Goal: Task Accomplishment & Management: Complete application form

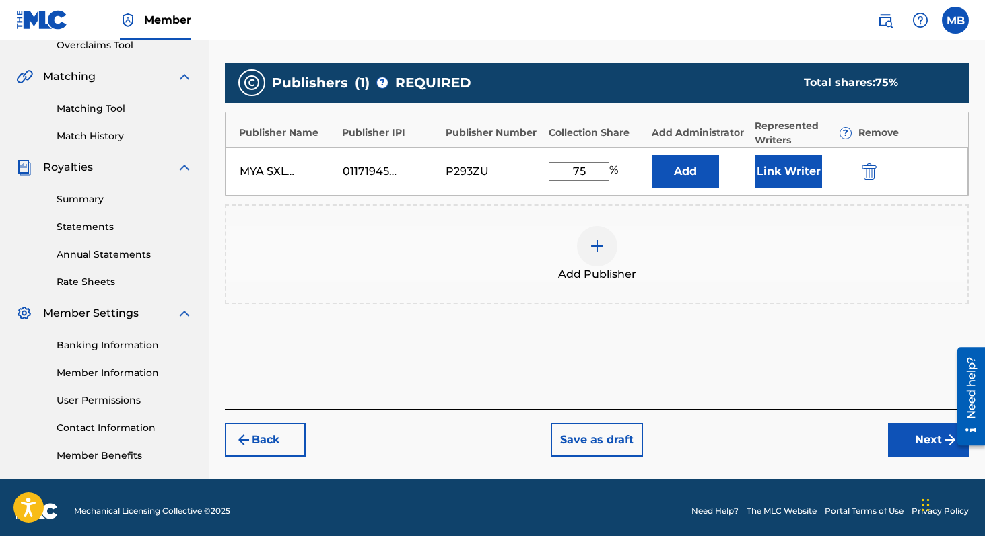
scroll to position [298, 0]
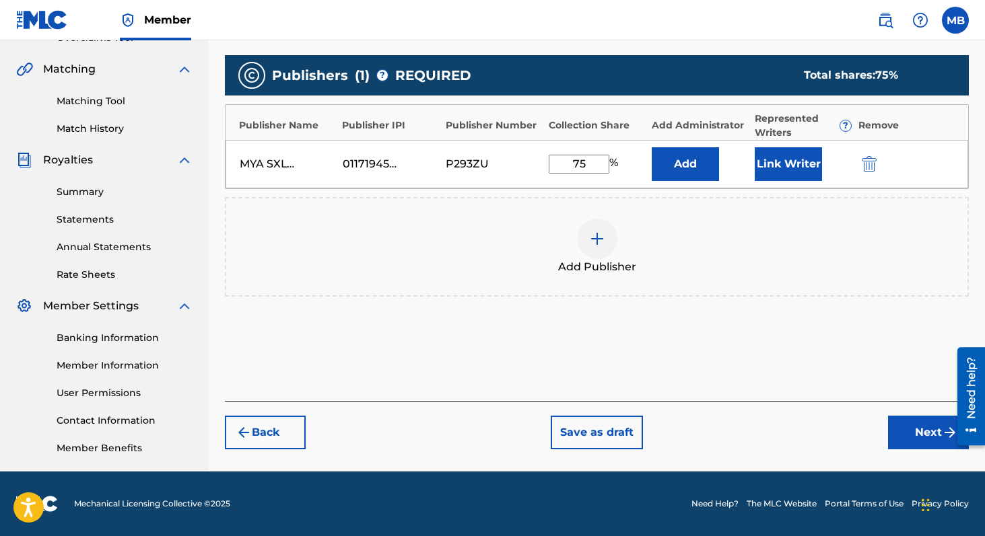
click at [295, 444] on button "Back" at bounding box center [265, 433] width 81 height 34
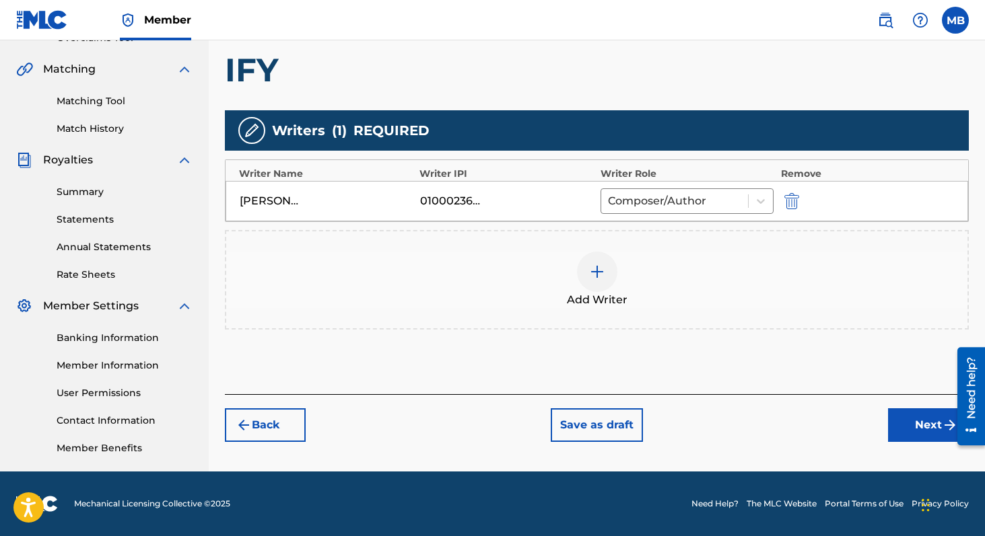
click at [911, 430] on button "Next" at bounding box center [928, 426] width 81 height 34
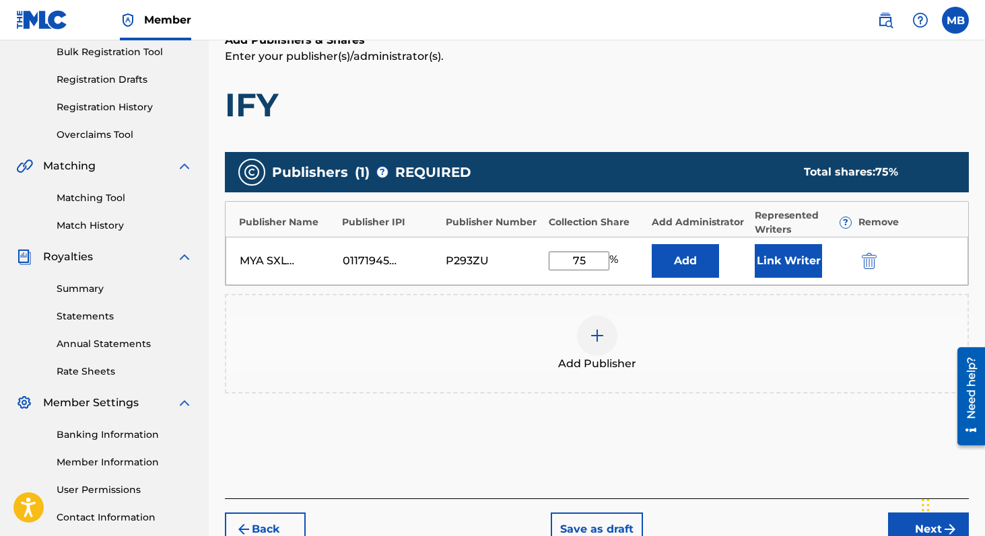
scroll to position [204, 0]
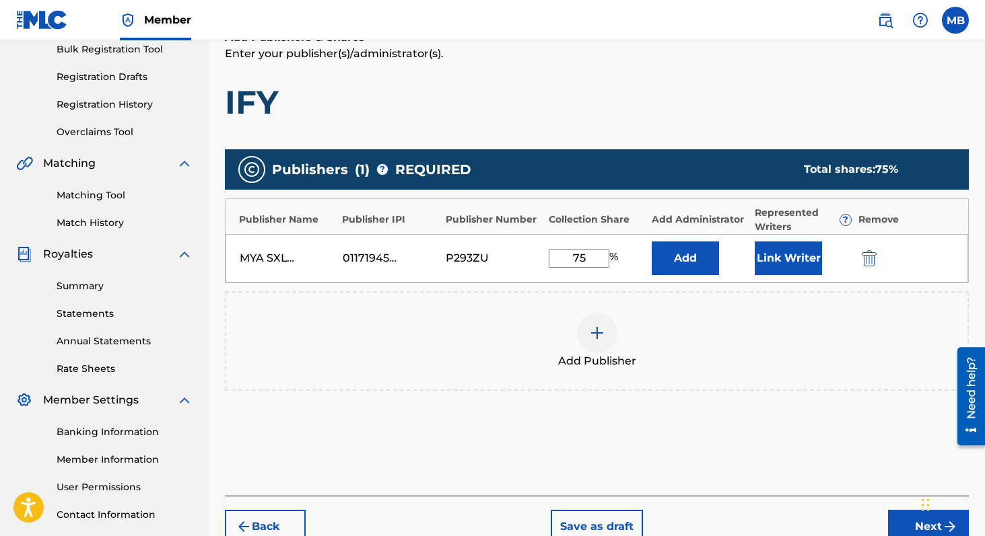
click at [586, 332] on div at bounding box center [597, 333] width 40 height 40
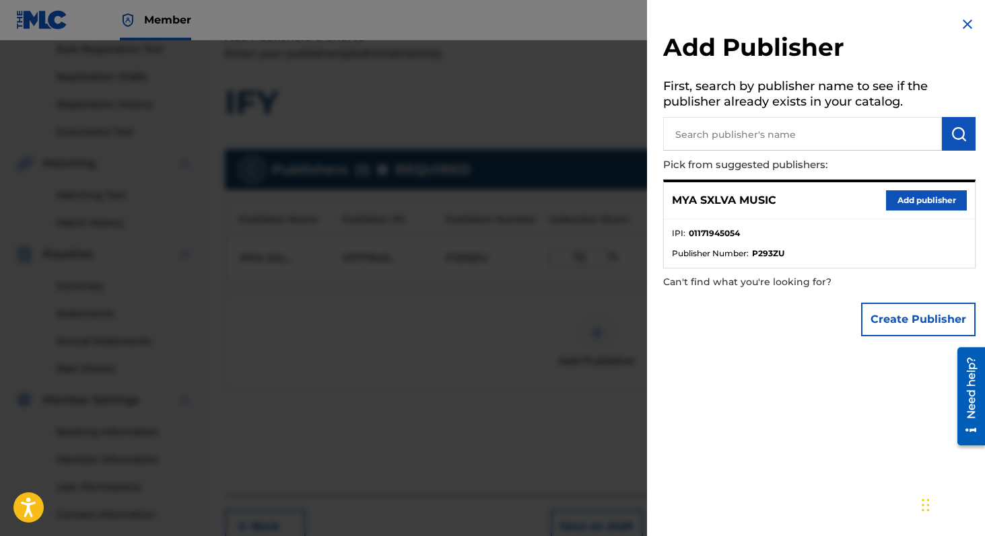
click at [882, 324] on button "Create Publisher" at bounding box center [918, 320] width 114 height 34
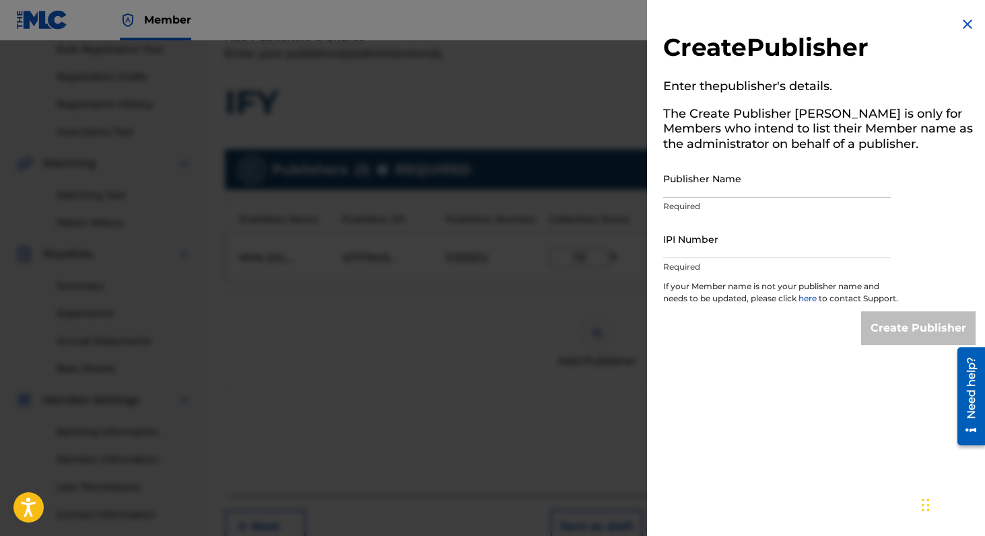
click at [728, 188] on input "Publisher Name" at bounding box center [777, 179] width 228 height 38
type input "[PERSON_NAME] [PERSON_NAME]"
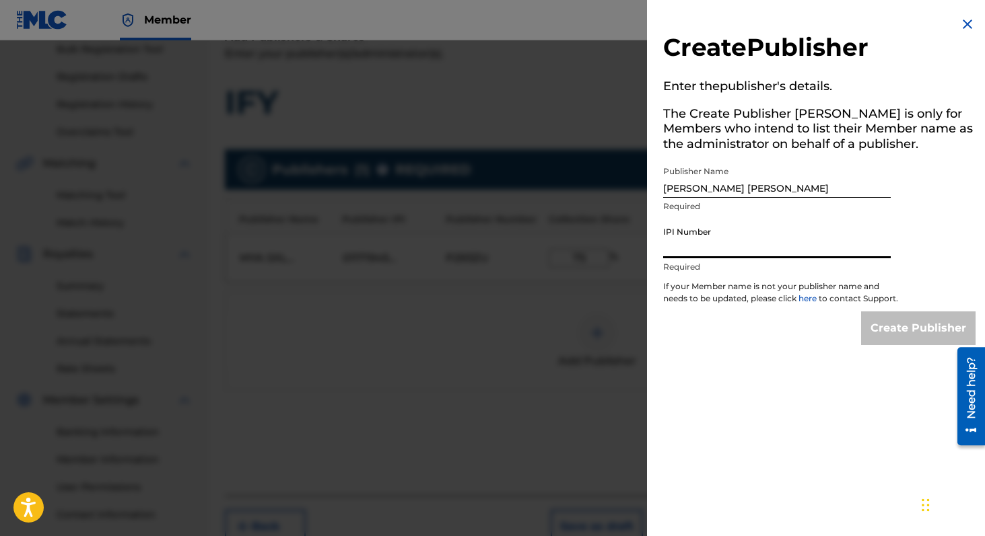
click at [719, 239] on input "IPI Number" at bounding box center [777, 239] width 228 height 38
paste input "838712808"
type input "838712808"
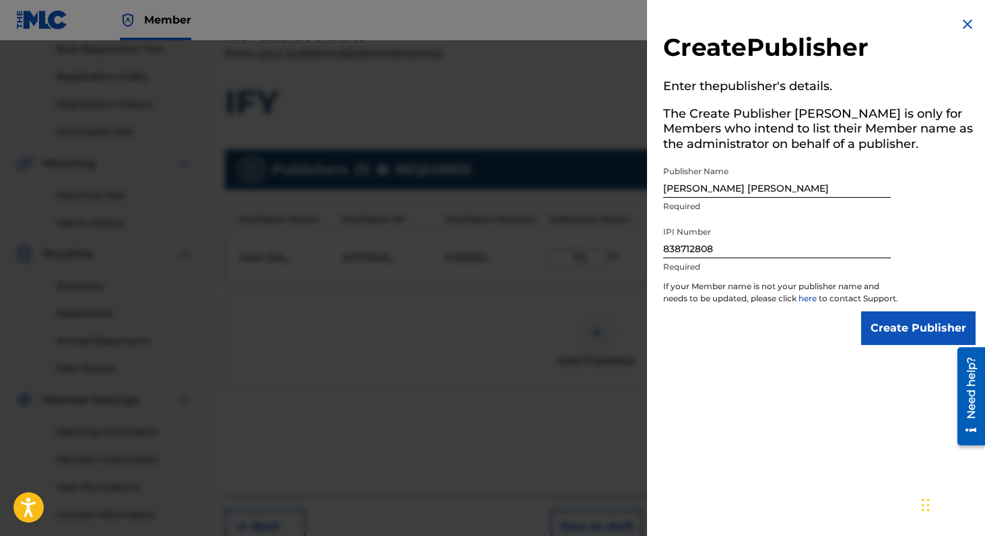
click at [895, 339] on input "Create Publisher" at bounding box center [918, 329] width 114 height 34
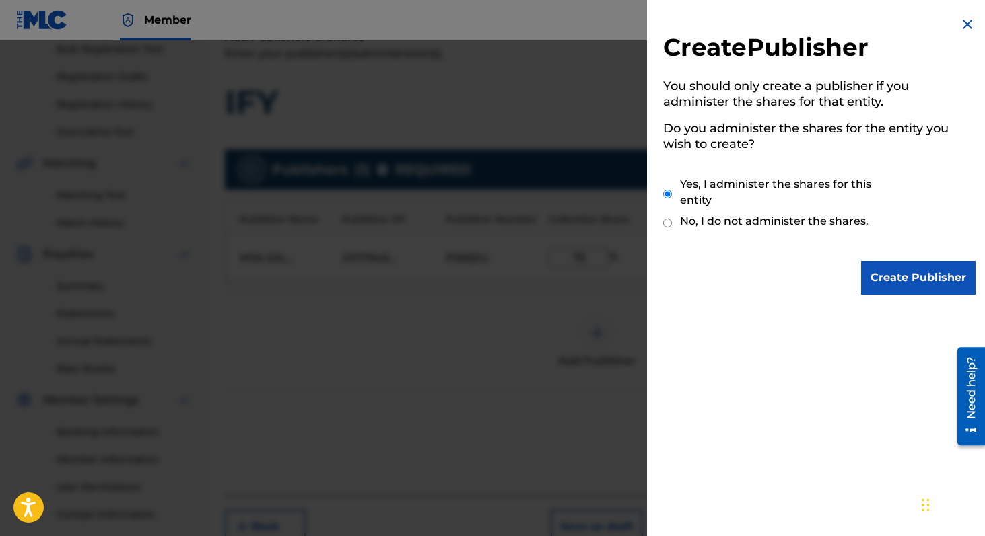
click at [910, 281] on input "Create Publisher" at bounding box center [918, 278] width 114 height 34
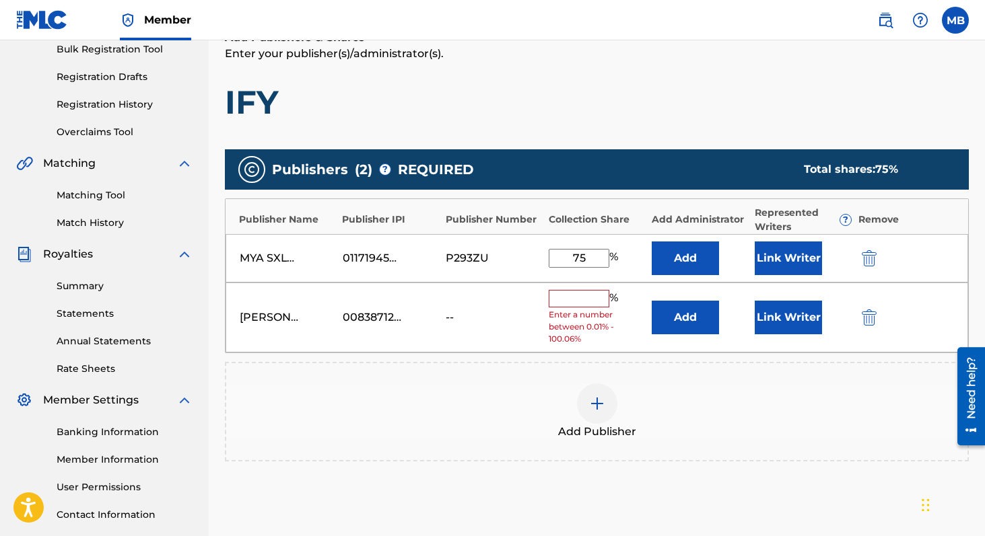
click at [569, 300] on input "text" at bounding box center [579, 299] width 61 height 18
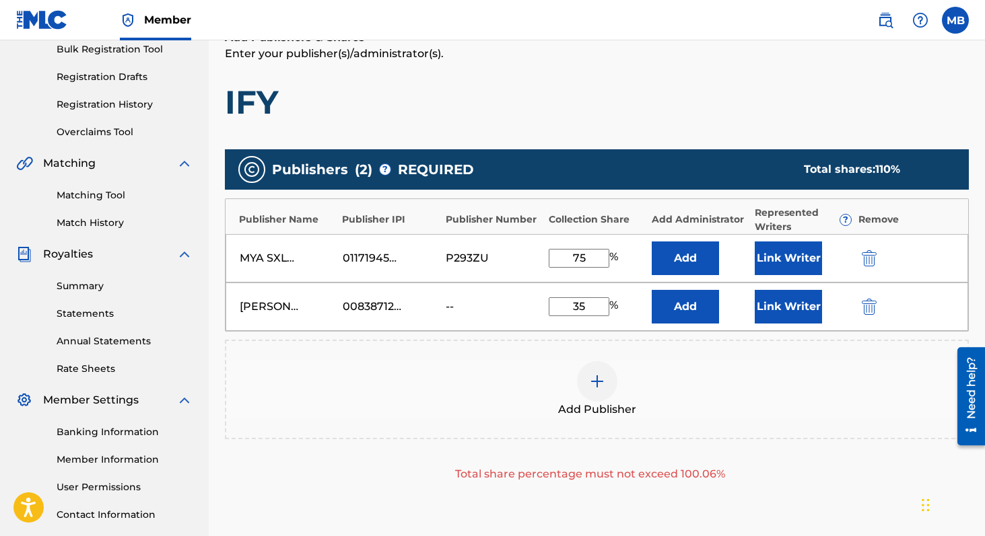
click at [725, 362] on div "Add Publisher" at bounding box center [596, 389] width 741 height 57
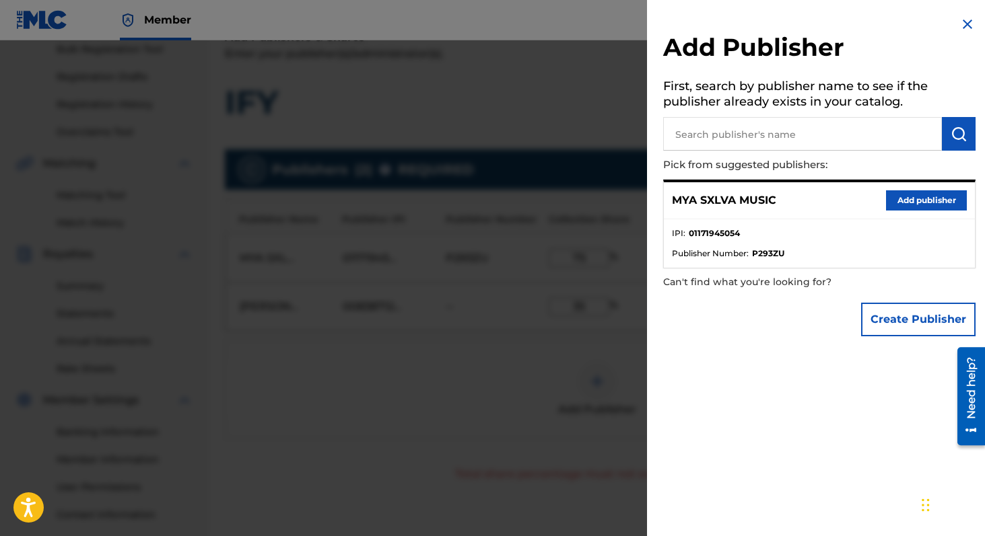
click at [530, 426] on div at bounding box center [492, 308] width 985 height 536
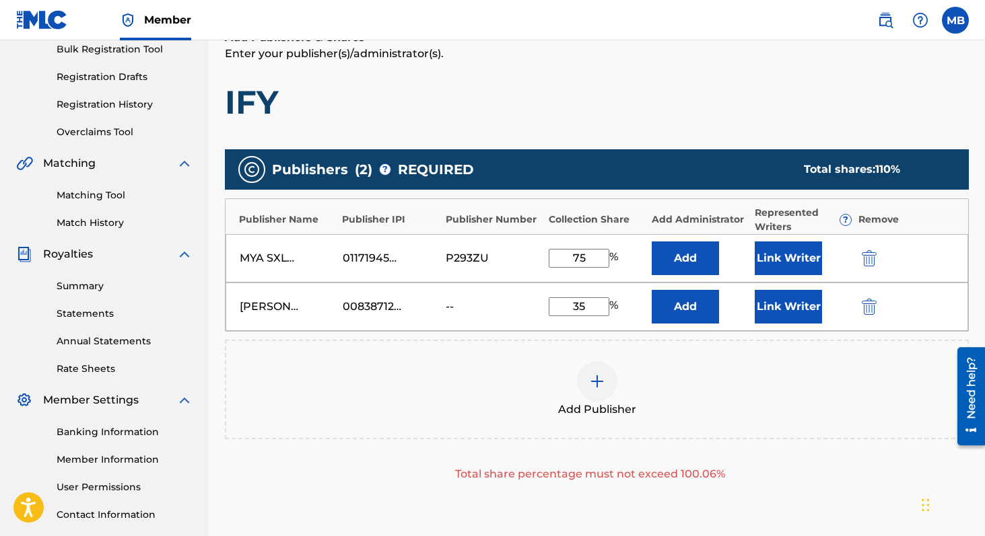
click at [802, 261] on button "Link Writer" at bounding box center [788, 259] width 67 height 34
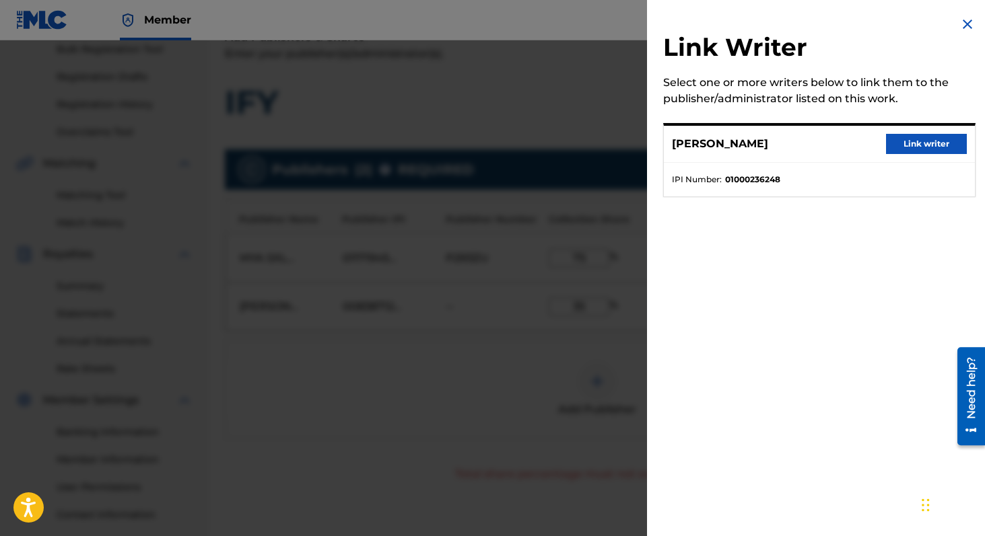
click at [915, 146] on button "Link writer" at bounding box center [926, 144] width 81 height 20
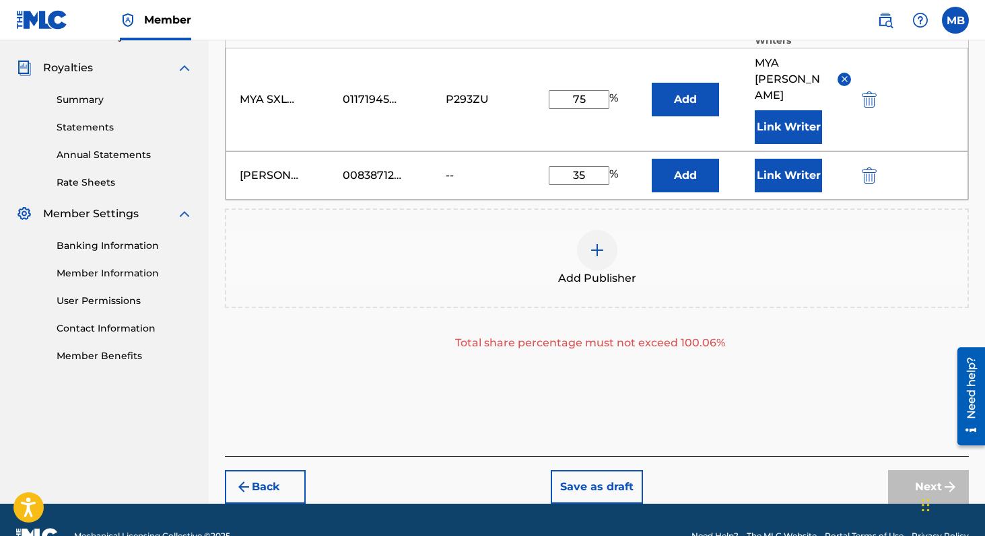
scroll to position [276, 0]
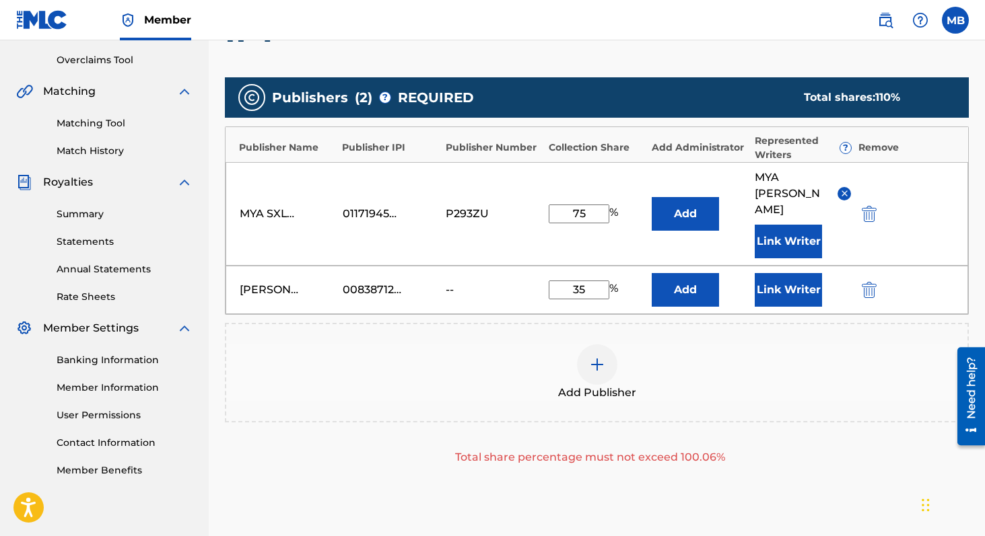
click at [578, 281] on input "35" at bounding box center [579, 290] width 61 height 19
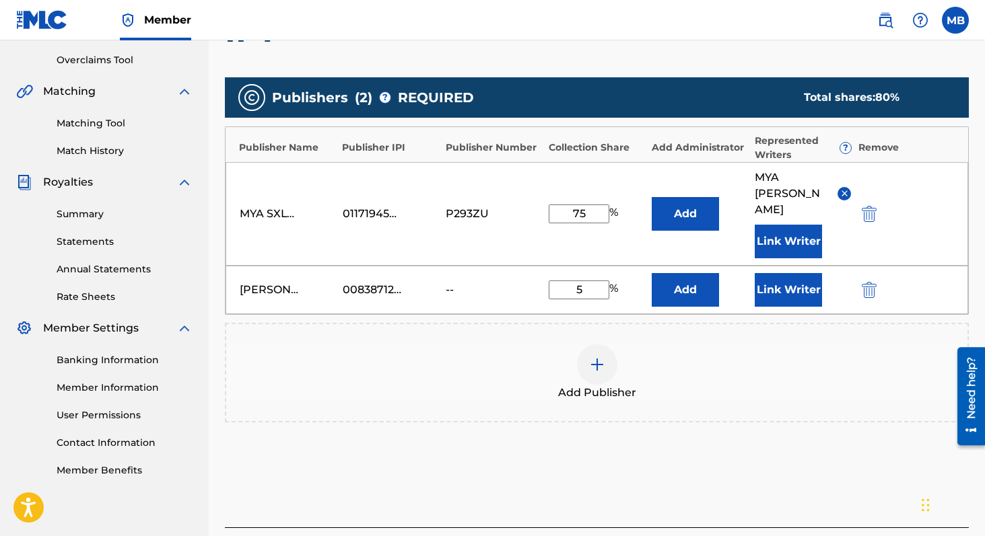
type input "35"
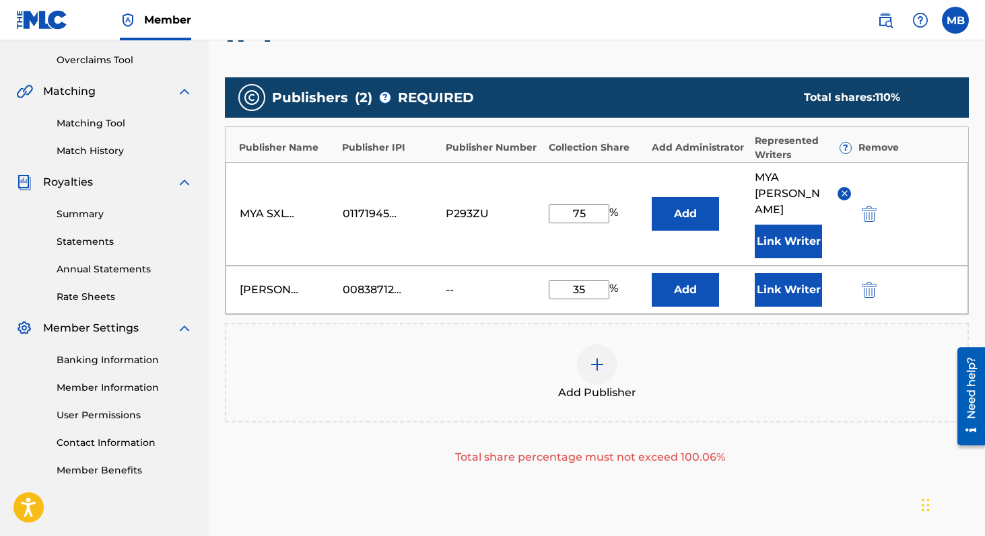
click at [594, 448] on div "Publishers ( 2 ) ? REQUIRED Total shares: 110 % Publisher Name Publisher IPI Pu…" at bounding box center [597, 291] width 744 height 441
click at [580, 281] on input "35" at bounding box center [579, 290] width 61 height 19
click at [578, 205] on input "75" at bounding box center [579, 214] width 61 height 19
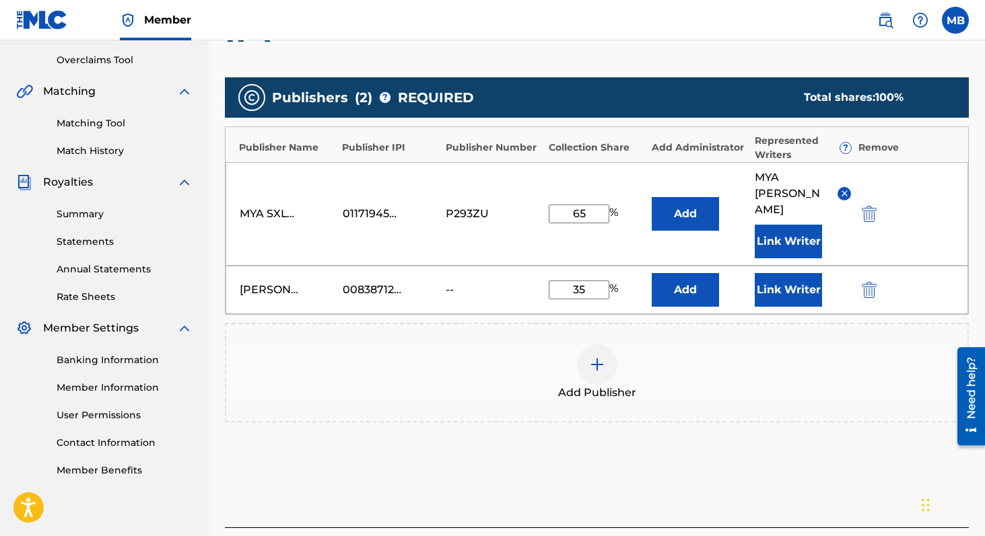
type input "65"
click at [712, 436] on div "Add Publishers & Shares Enter your publisher(s)/administrator(s). IFY Publisher…" at bounding box center [597, 243] width 744 height 570
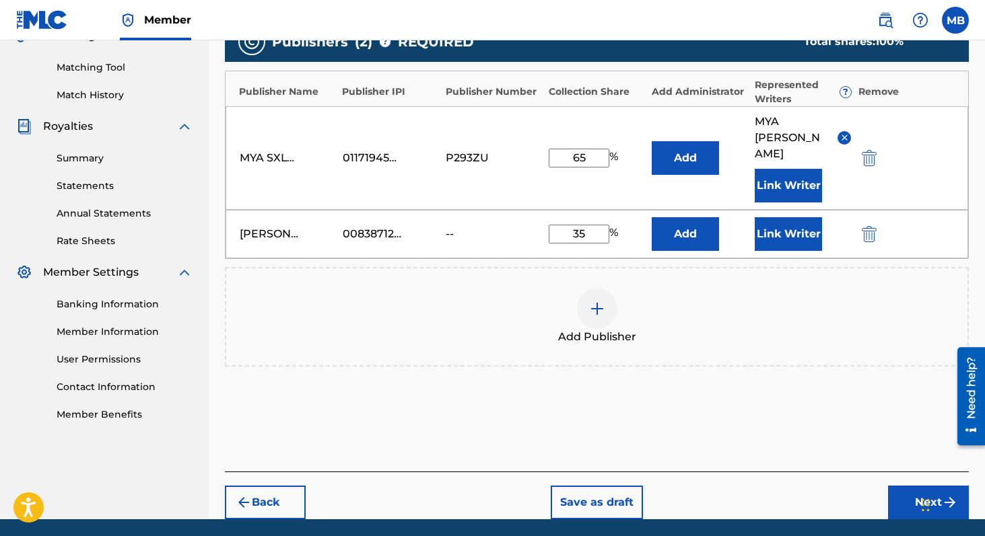
scroll to position [335, 0]
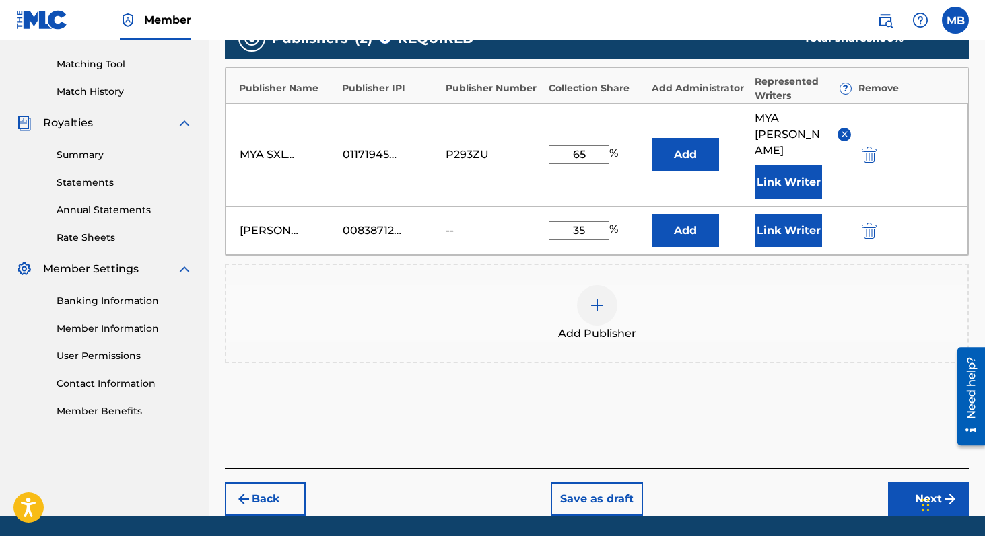
click at [918, 483] on button "Next" at bounding box center [928, 500] width 81 height 34
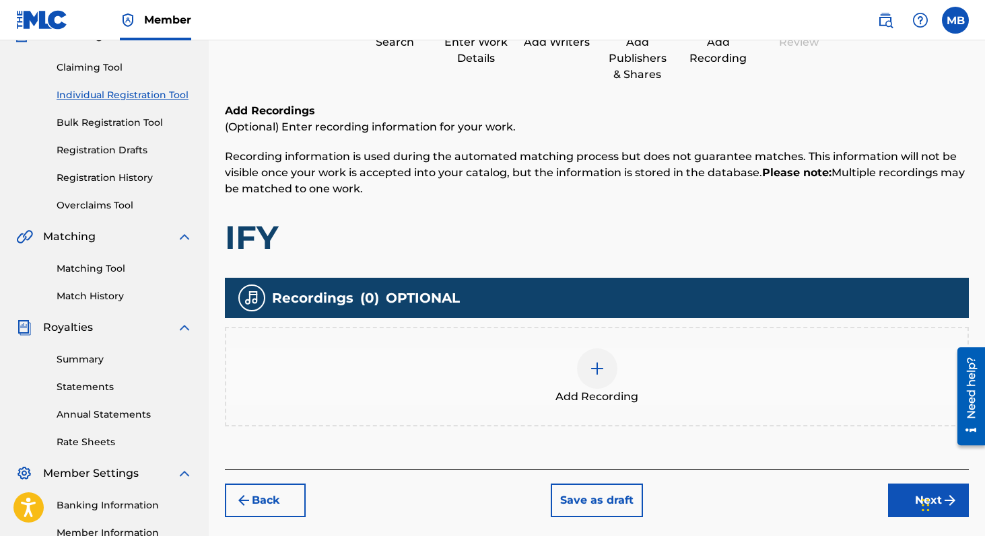
scroll to position [132, 0]
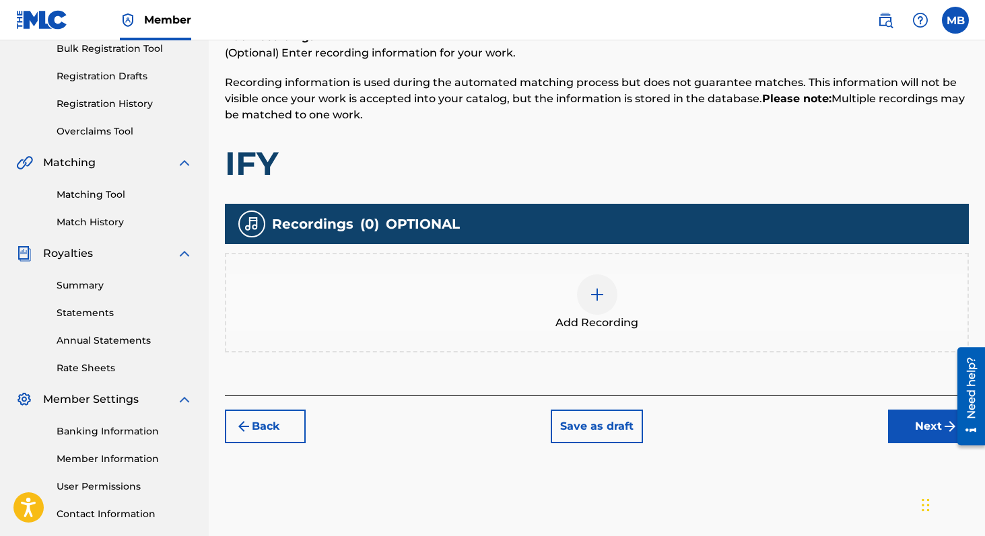
click at [917, 431] on button "Next" at bounding box center [928, 427] width 81 height 34
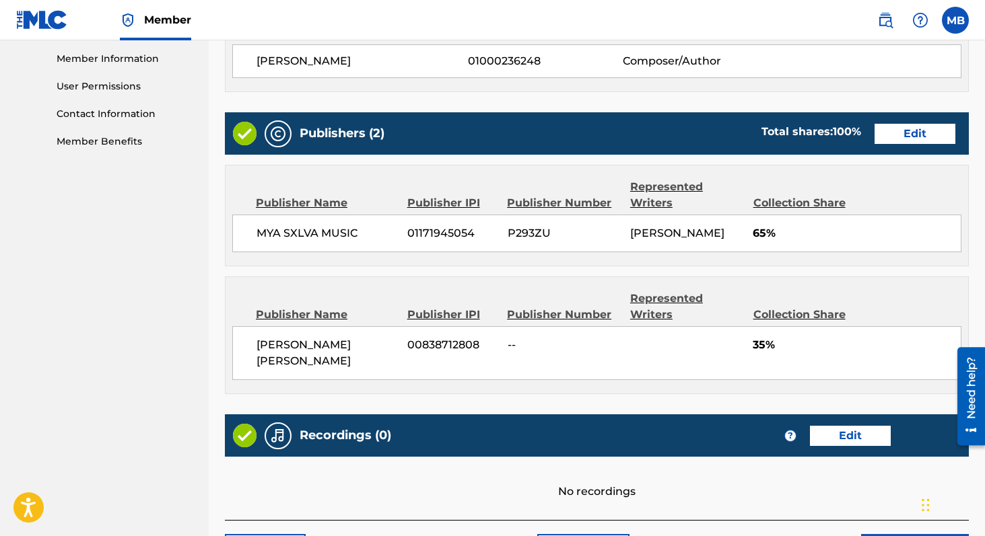
scroll to position [684, 0]
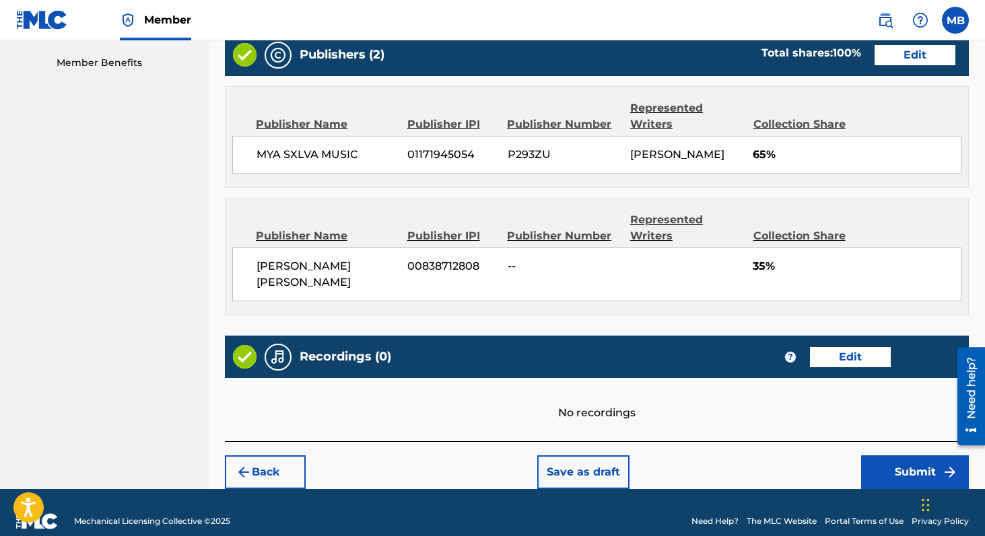
click at [908, 456] on button "Submit" at bounding box center [915, 473] width 108 height 34
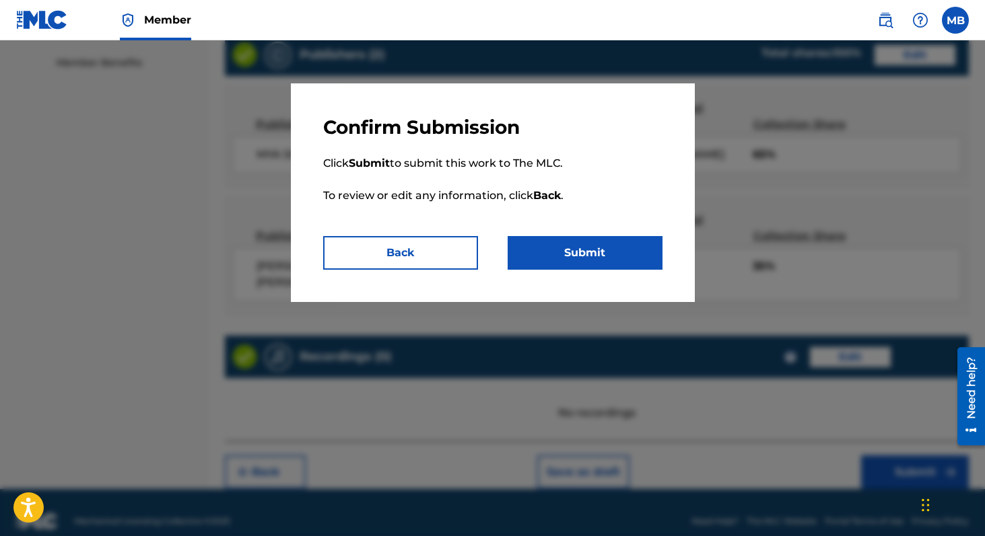
click at [578, 260] on button "Submit" at bounding box center [585, 253] width 155 height 34
